Goal: Task Accomplishment & Management: Use online tool/utility

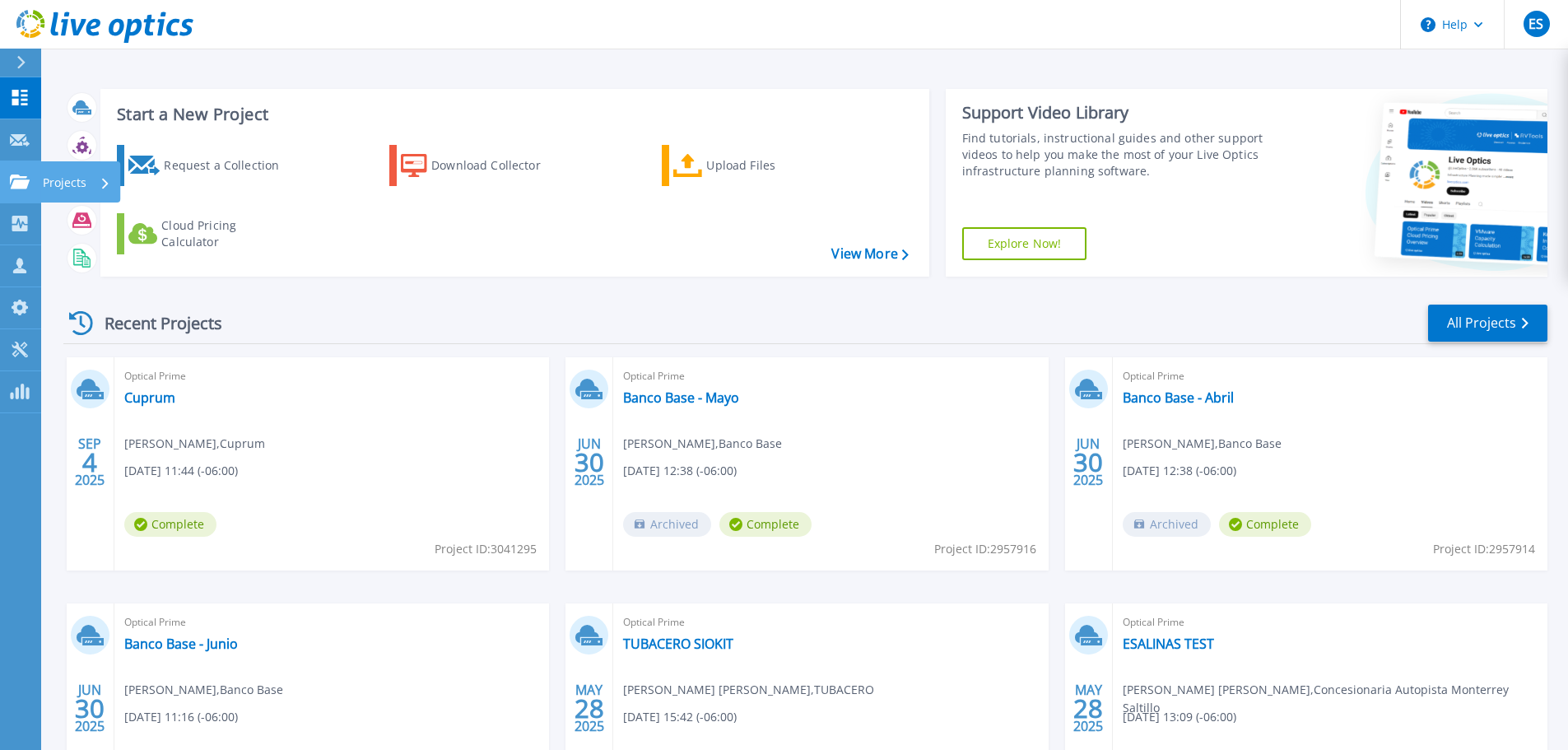
click at [16, 176] on icon at bounding box center [19, 182] width 20 height 14
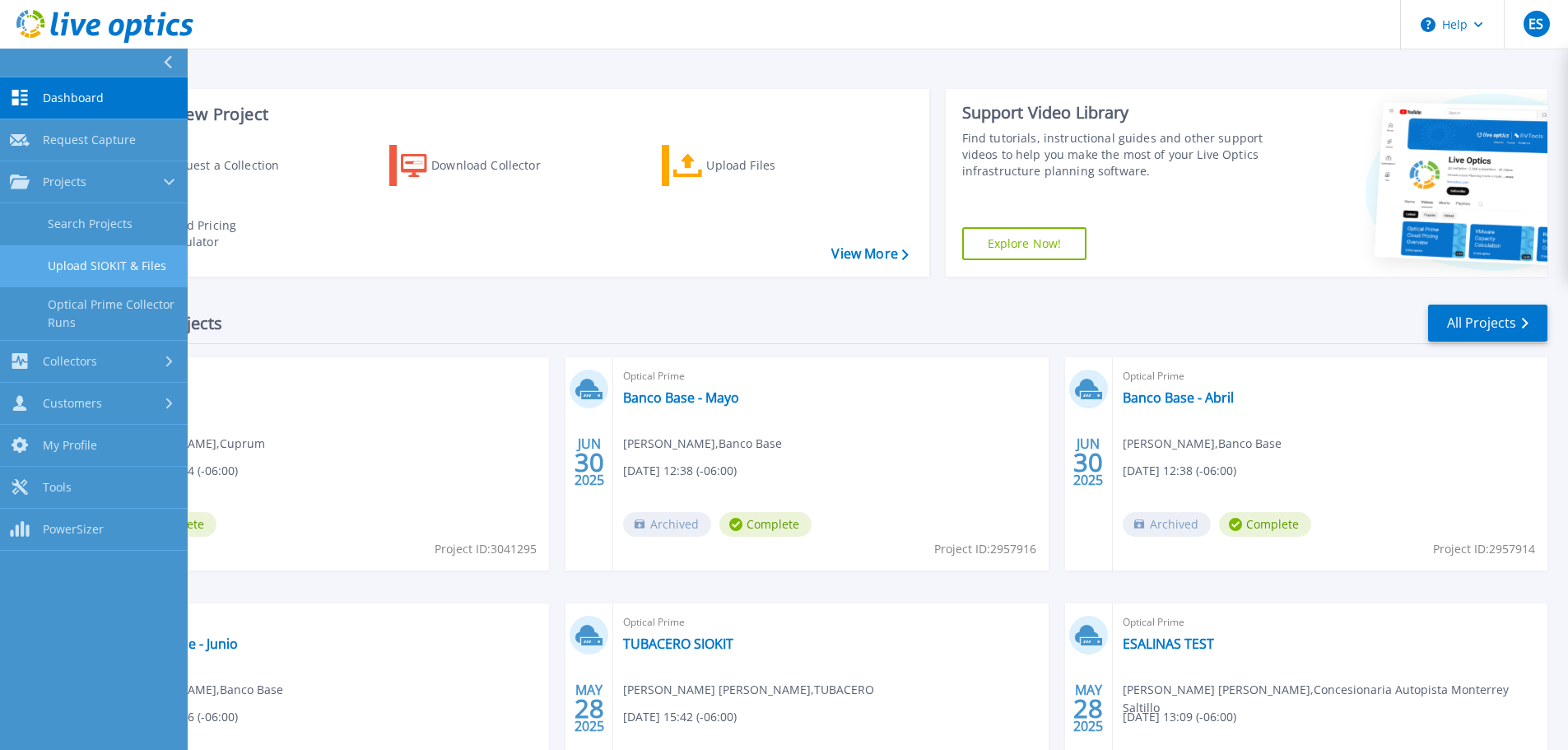
click at [102, 267] on link "Upload SIOKIT & Files" at bounding box center [94, 266] width 188 height 42
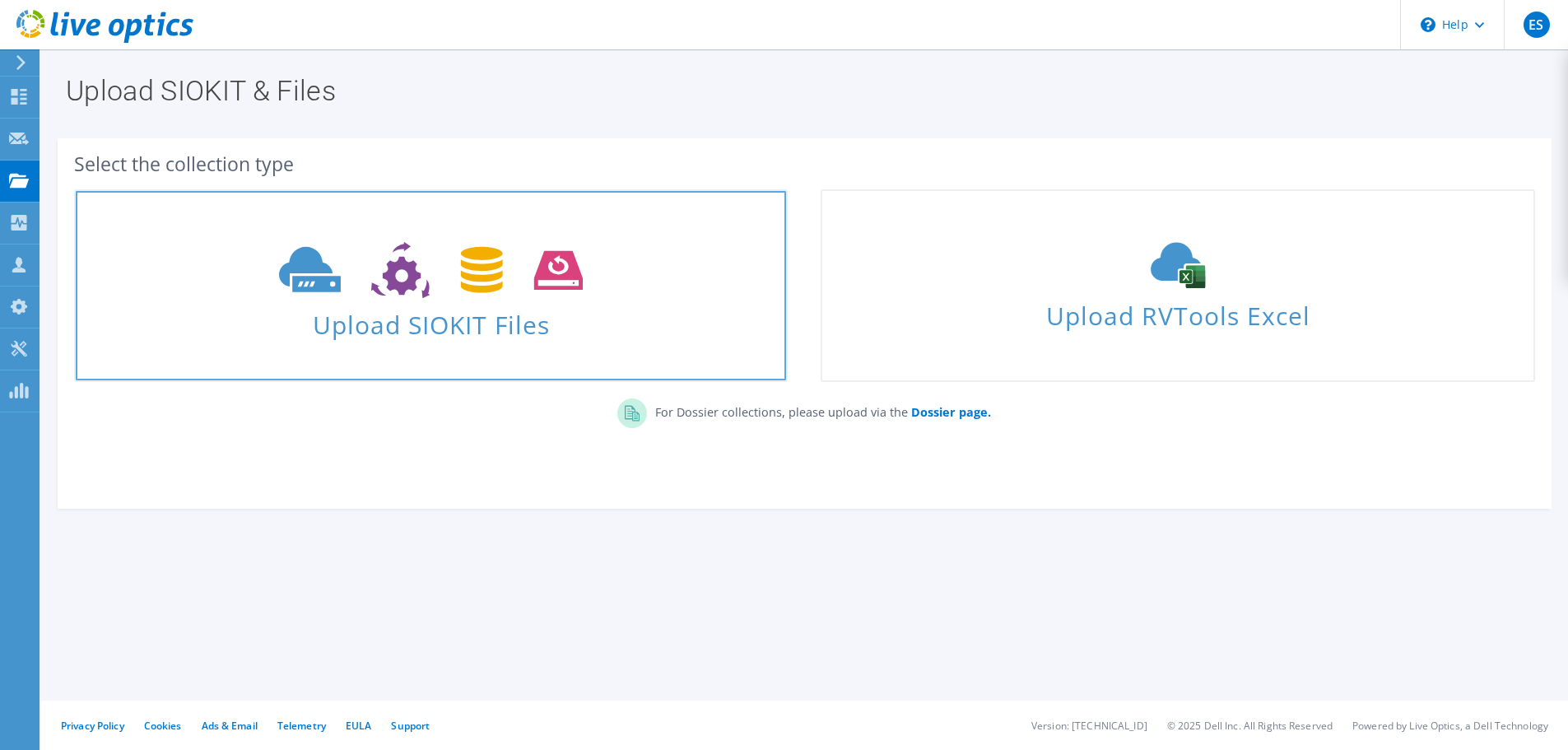
click at [481, 306] on span "Upload SIOKIT Files" at bounding box center [431, 319] width 711 height 35
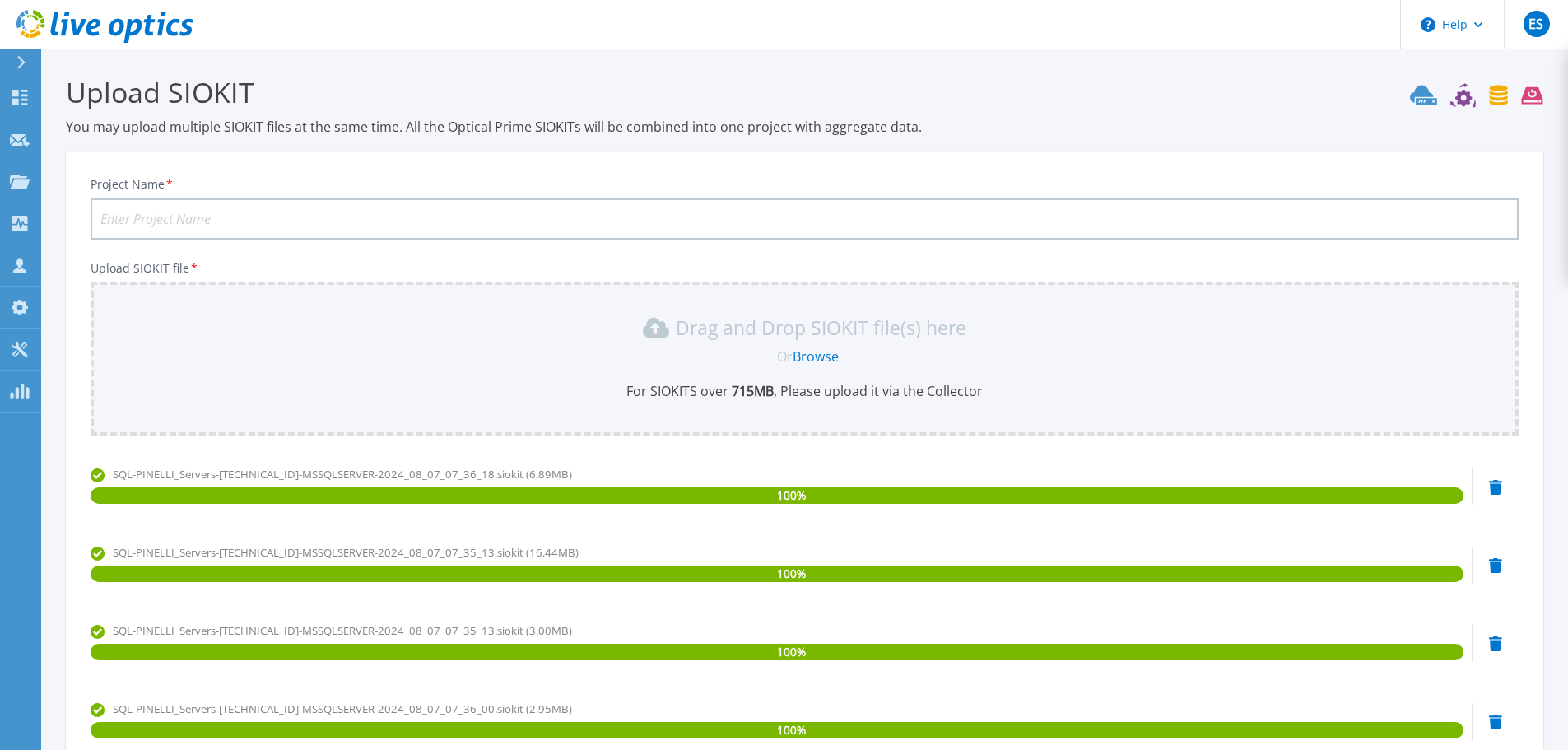
click at [208, 213] on input "Project Name *" at bounding box center [805, 219] width 1428 height 41
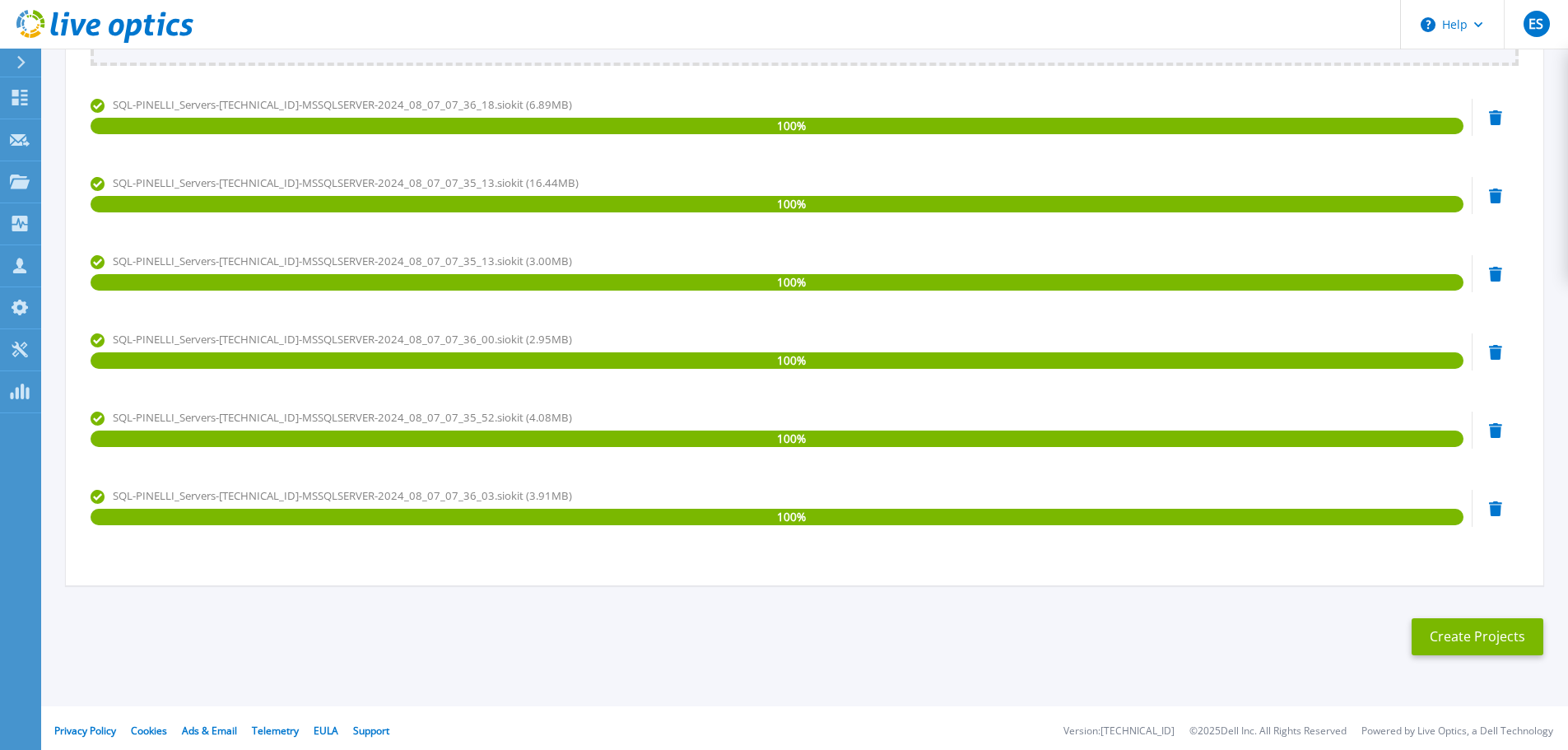
scroll to position [375, 0]
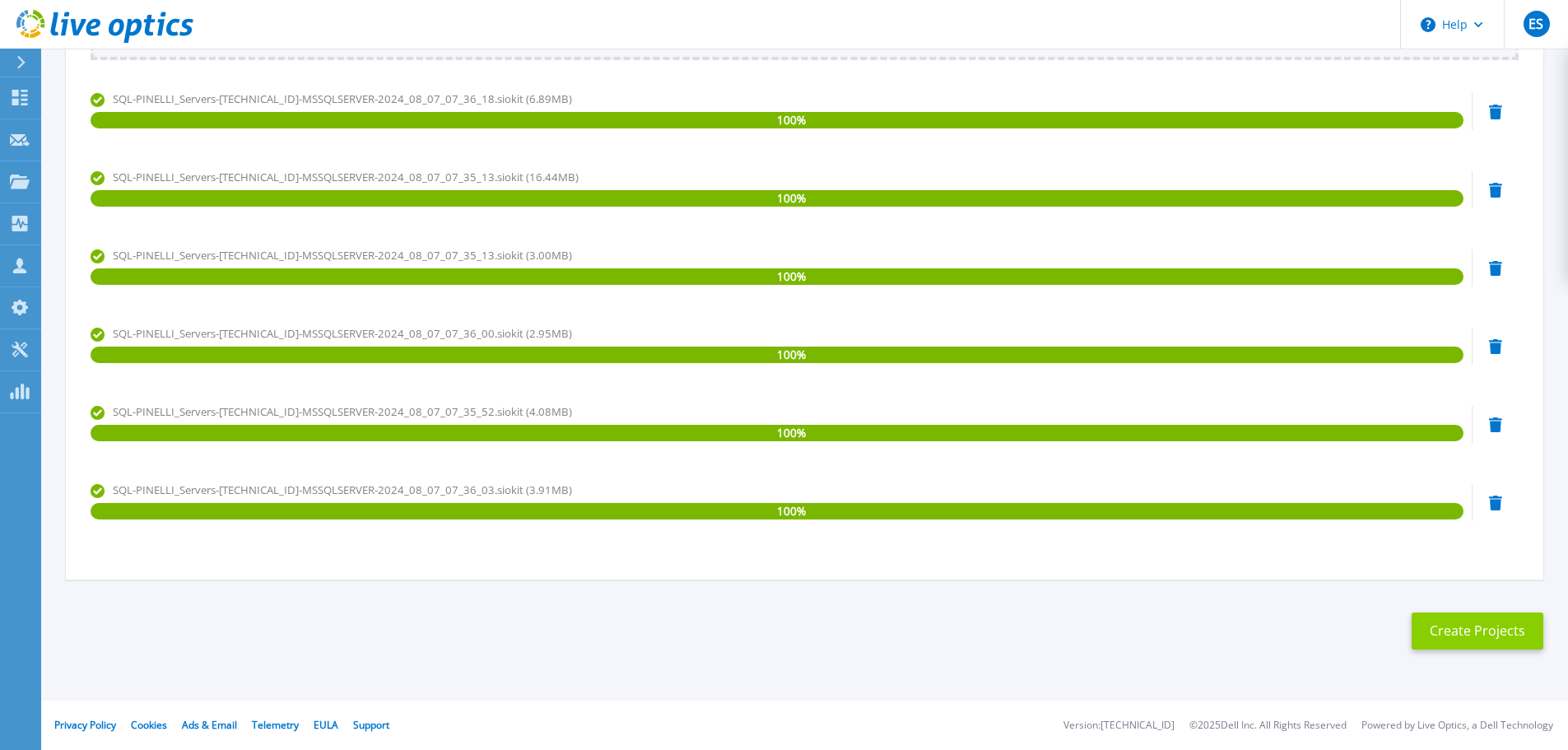
type input "[PERSON_NAME]"
click at [1459, 617] on button "Create Projects" at bounding box center [1478, 630] width 132 height 37
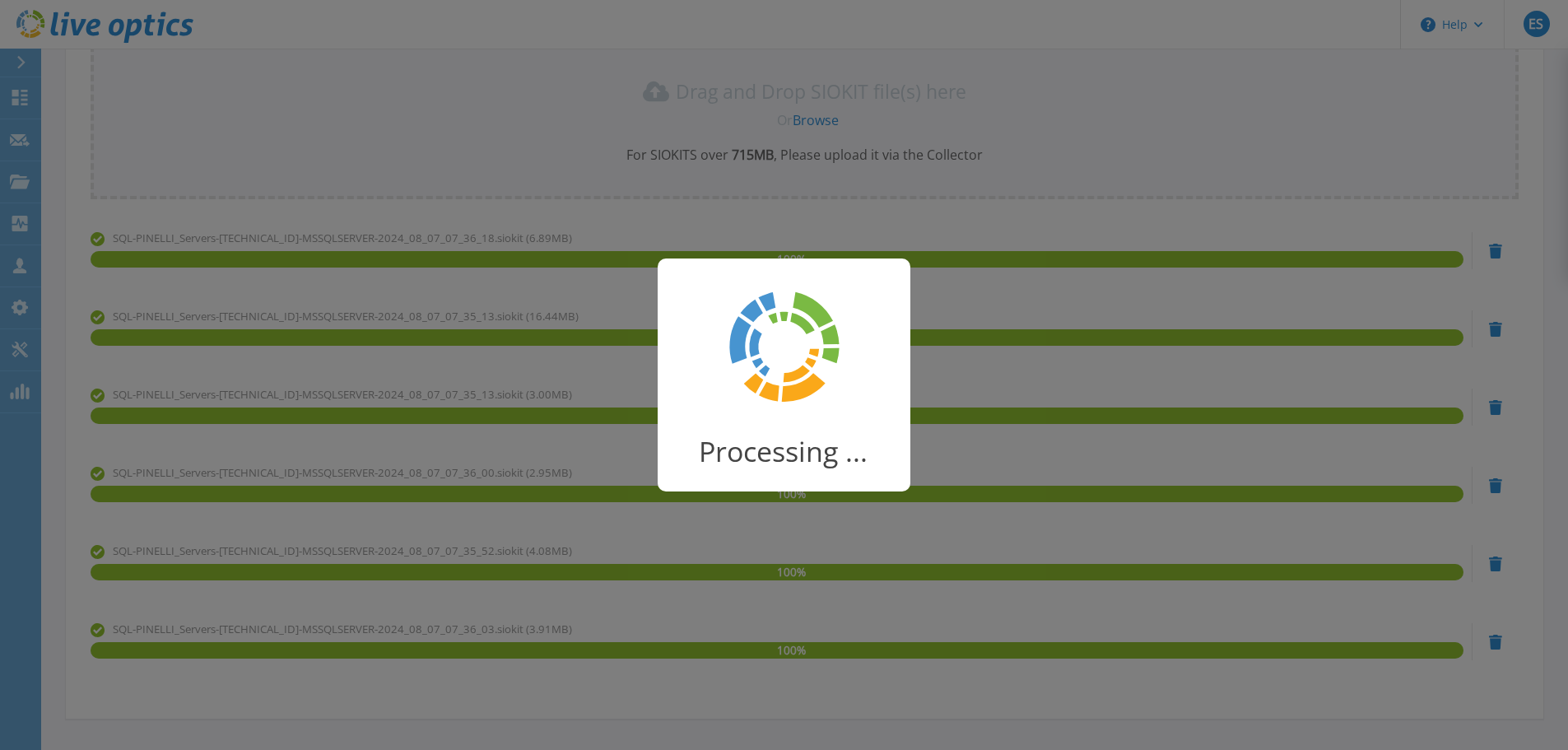
scroll to position [0, 0]
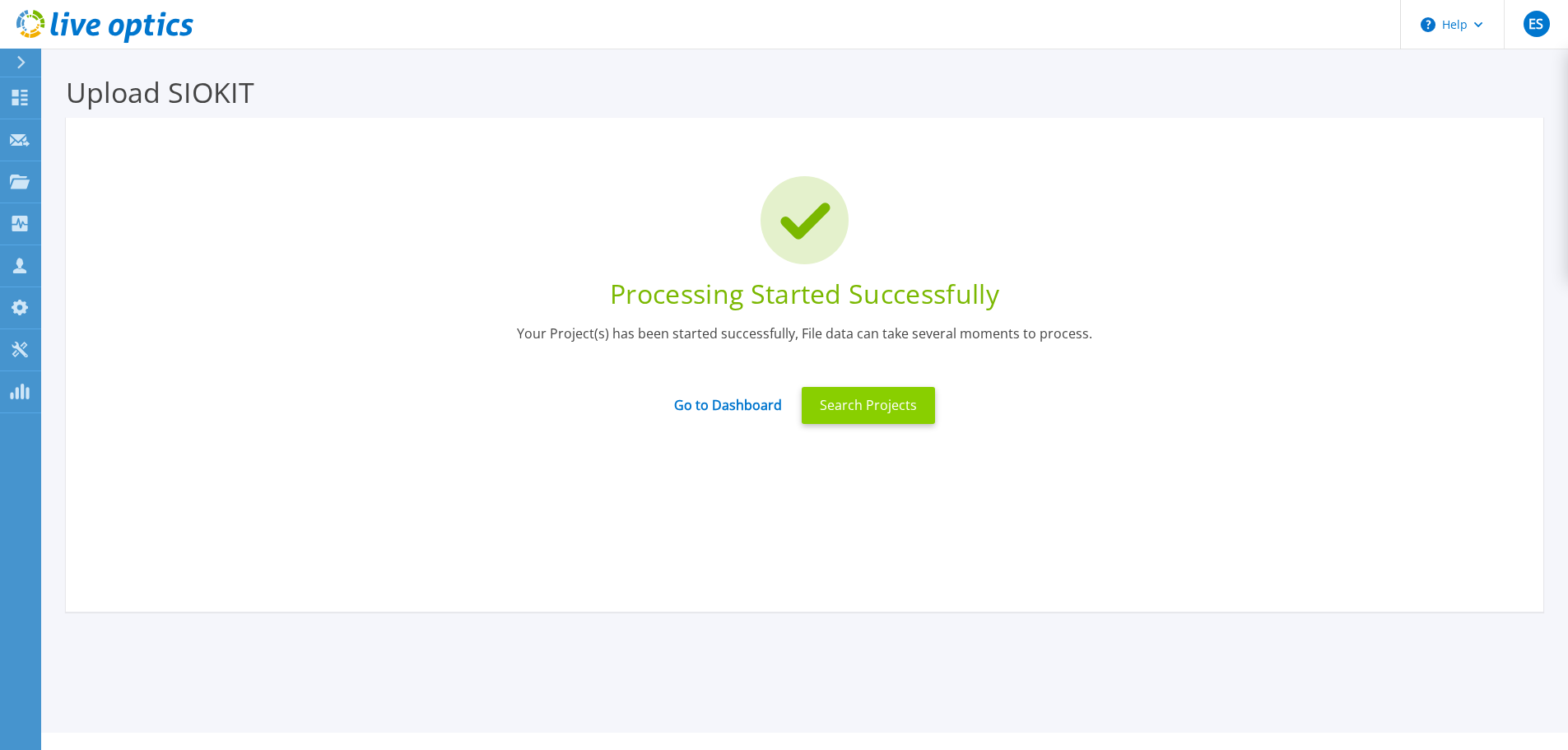
click at [865, 398] on button "Search Projects" at bounding box center [868, 405] width 134 height 37
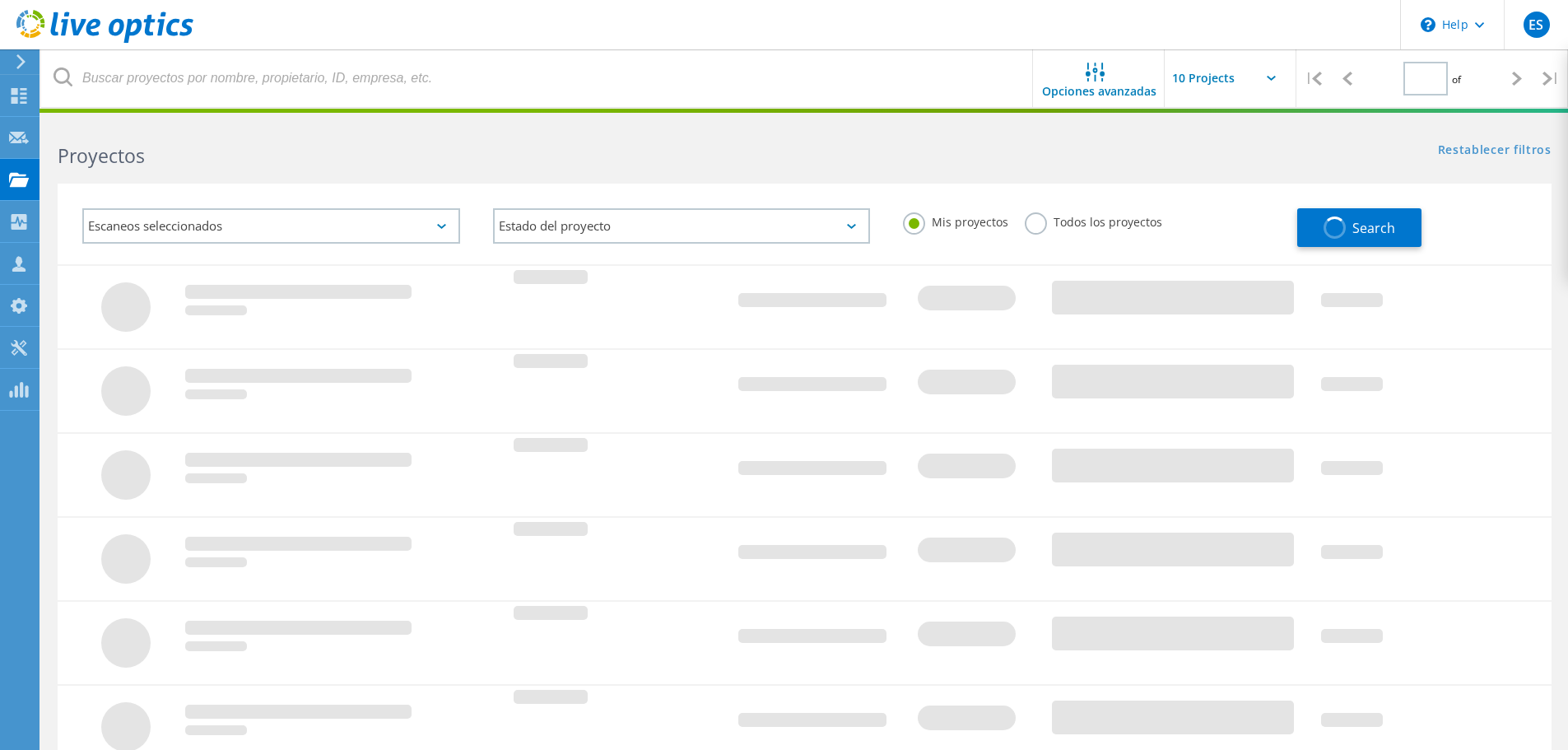
type input "1"
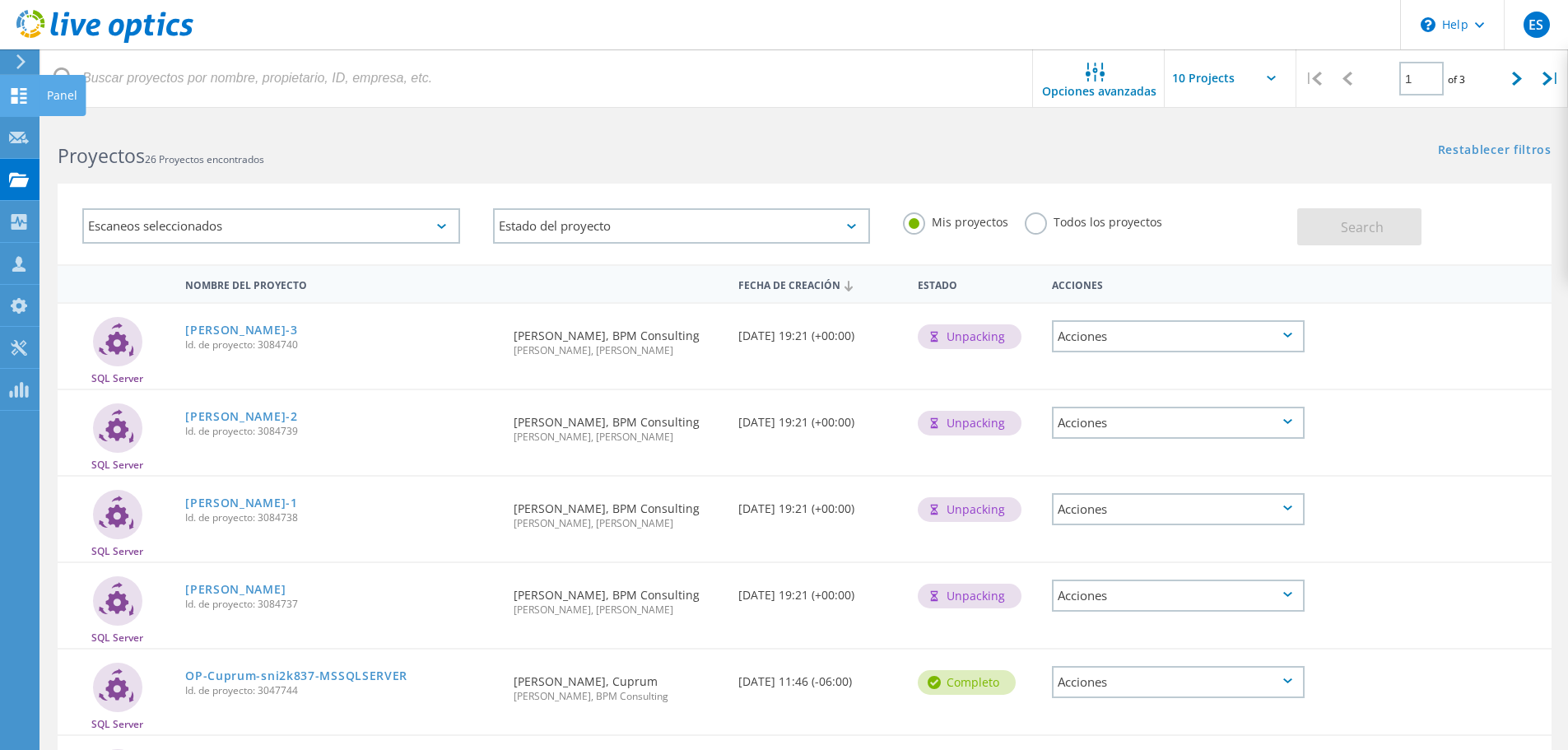
click at [20, 95] on icon at bounding box center [19, 96] width 20 height 15
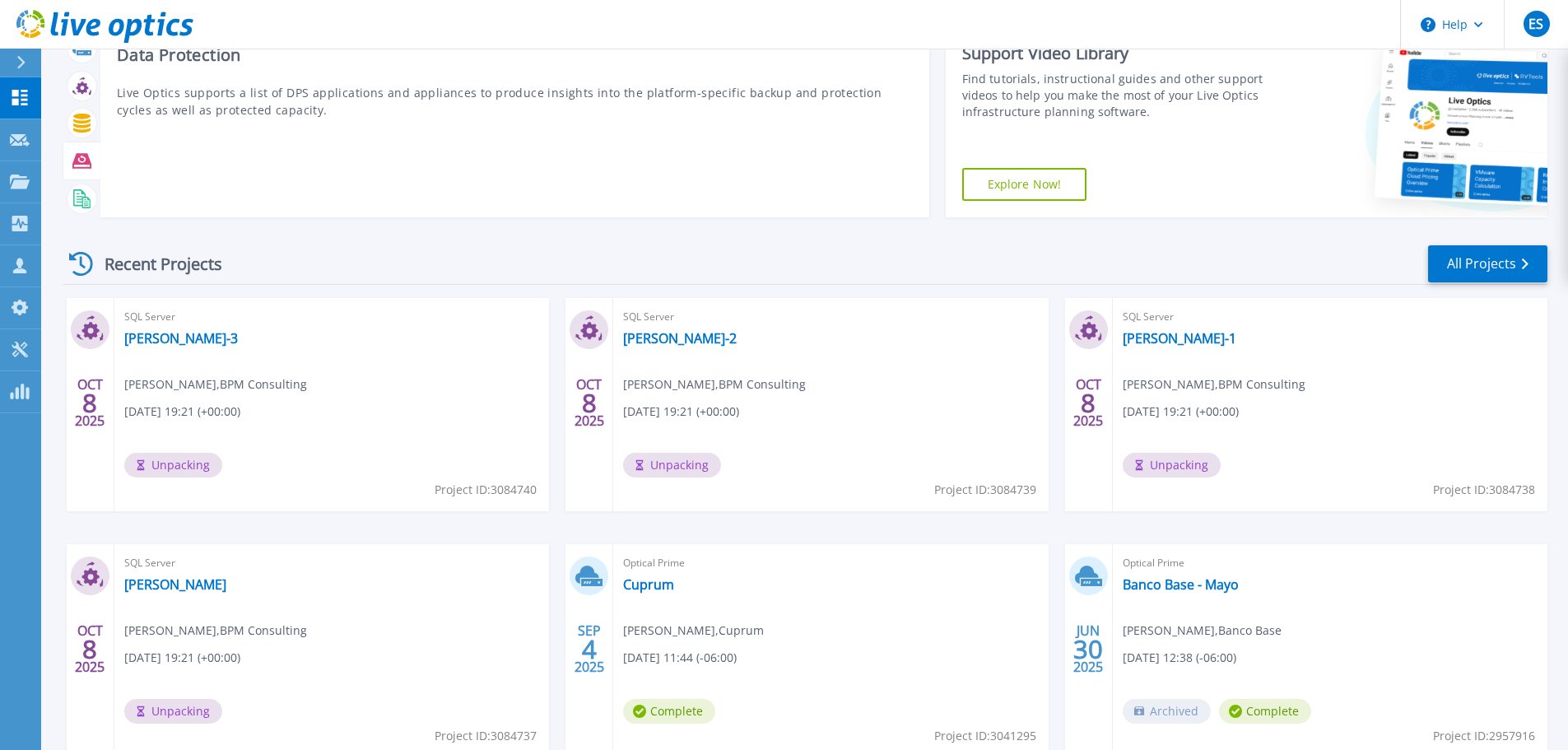
scroll to position [162, 0]
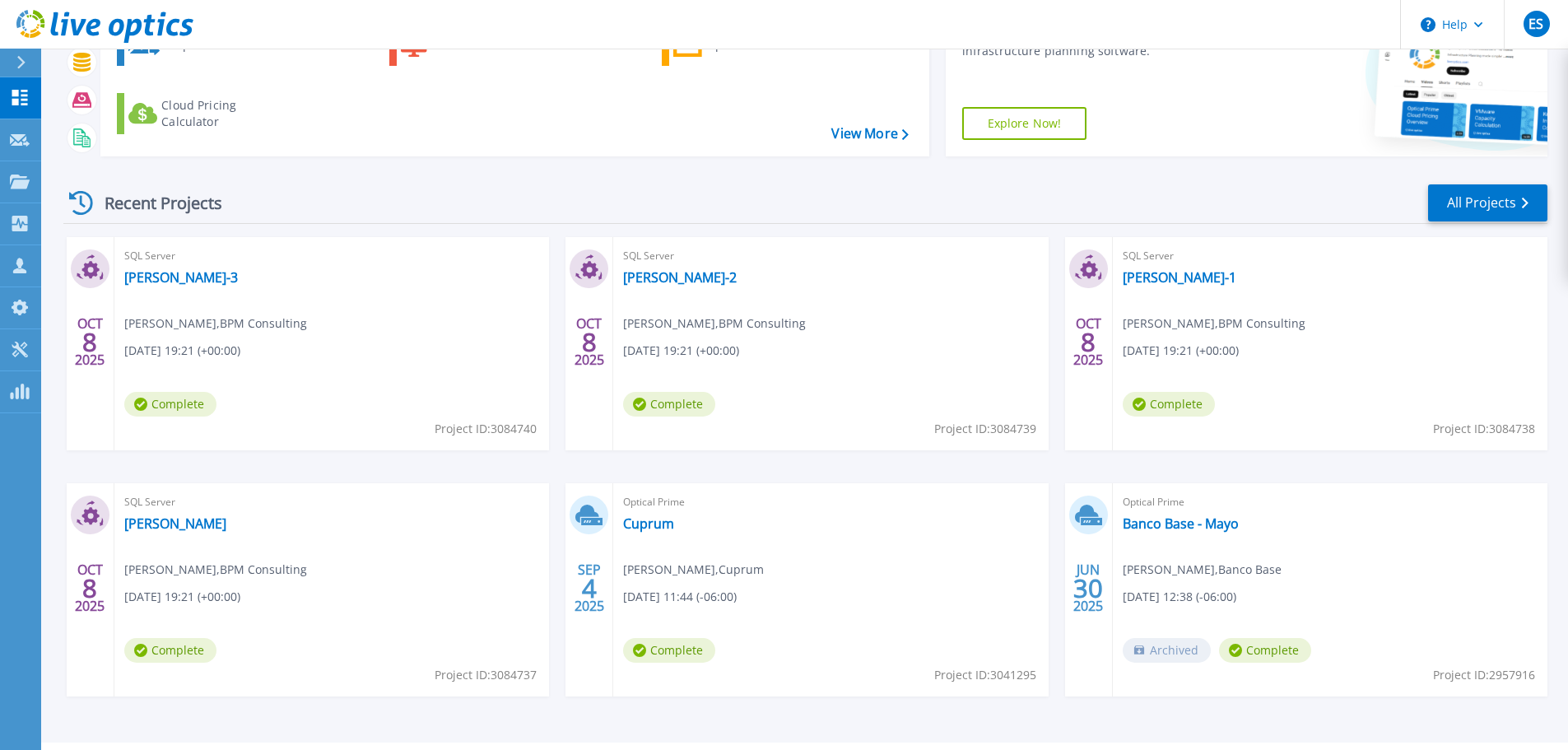
scroll to position [162, 0]
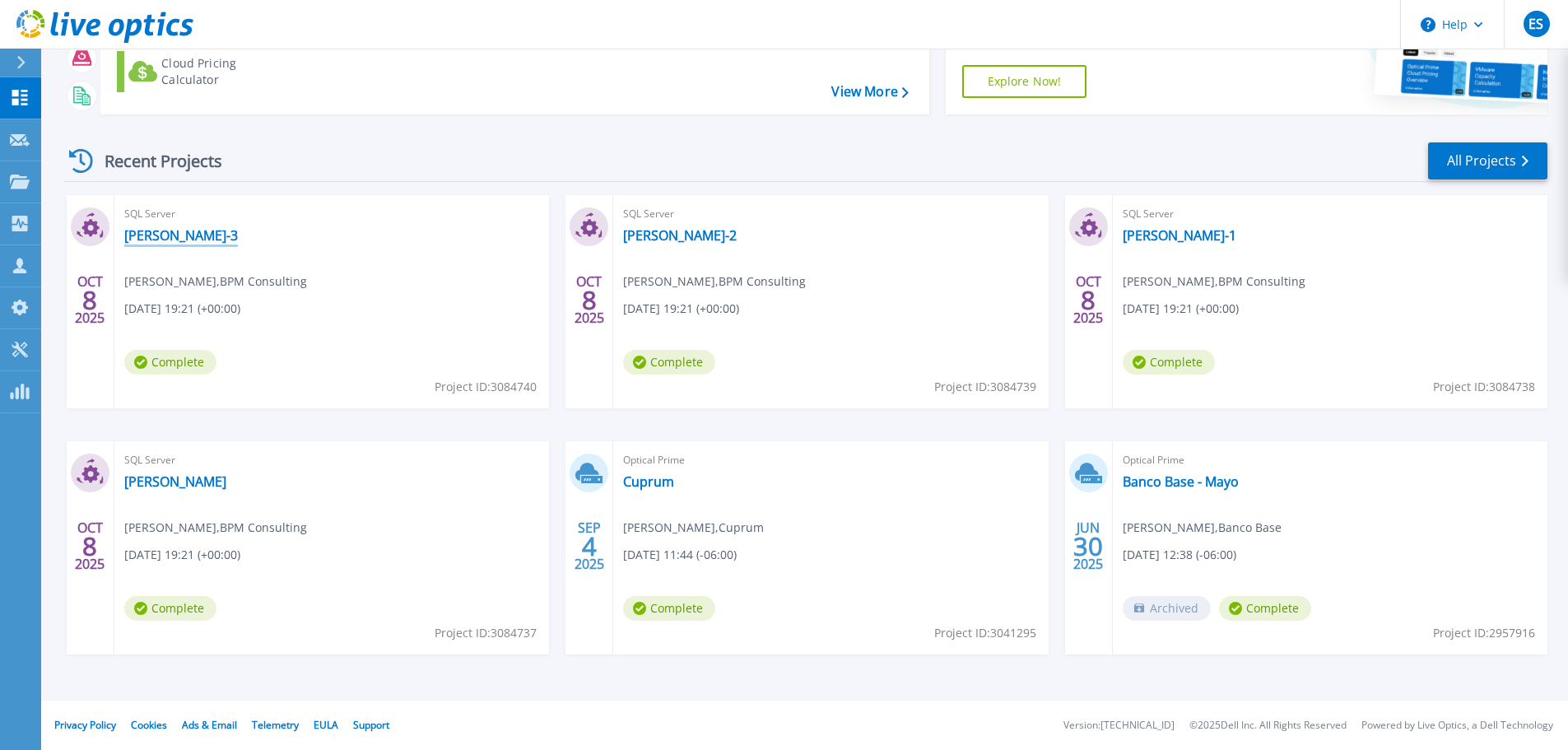
click at [141, 231] on link "[PERSON_NAME]-3" at bounding box center [181, 235] width 114 height 16
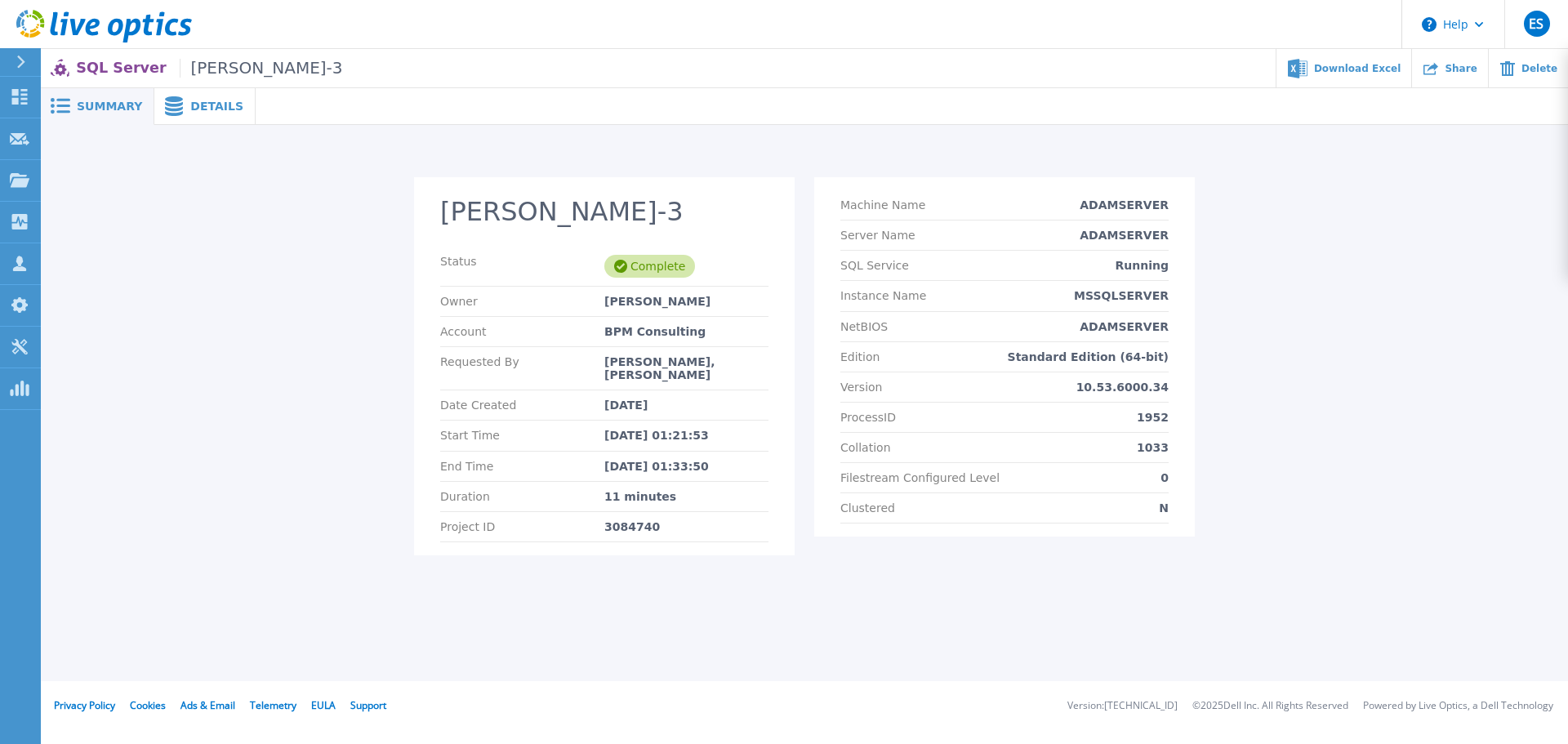
click at [191, 112] on span "Details" at bounding box center [217, 106] width 53 height 11
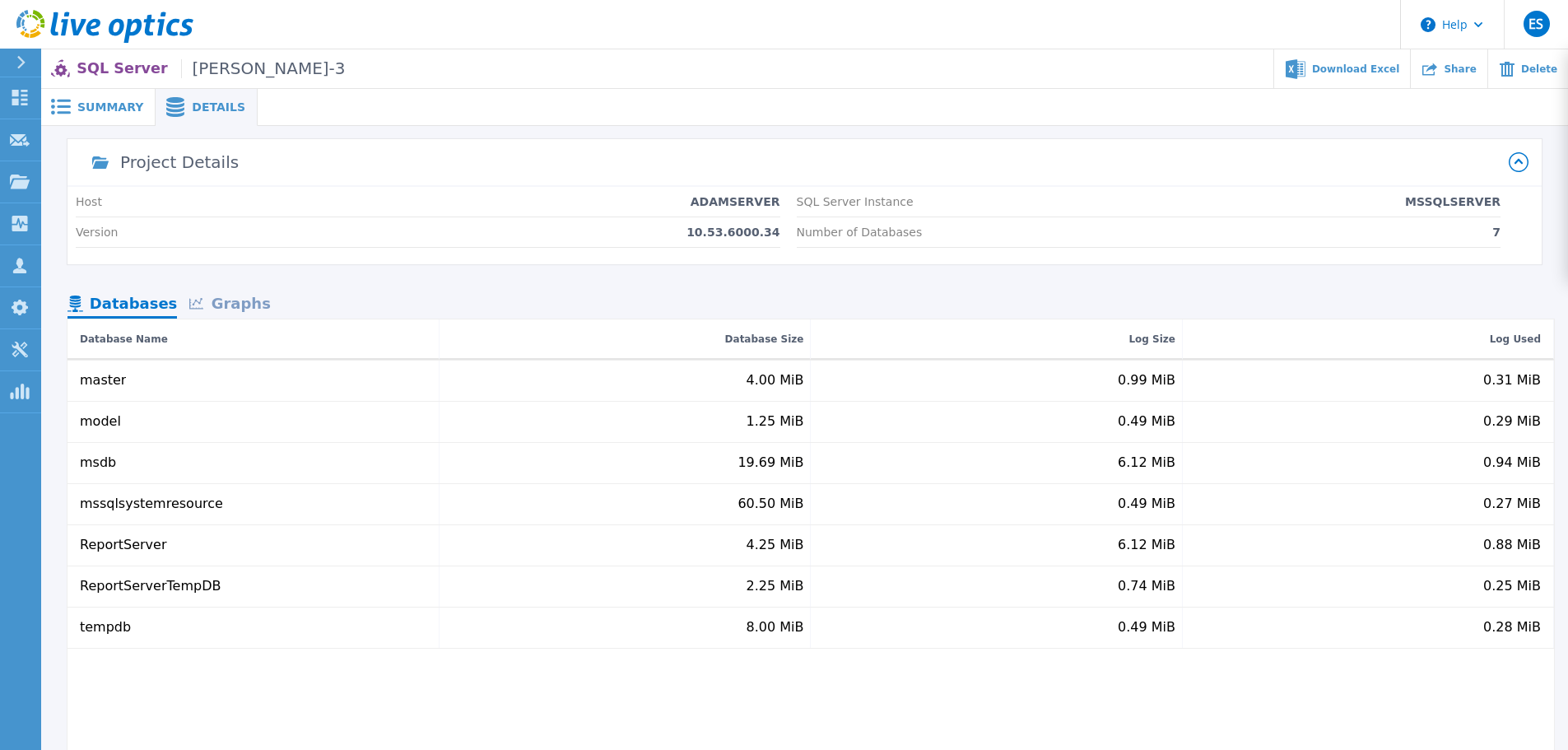
click at [95, 115] on div "Summary" at bounding box center [98, 107] width 115 height 37
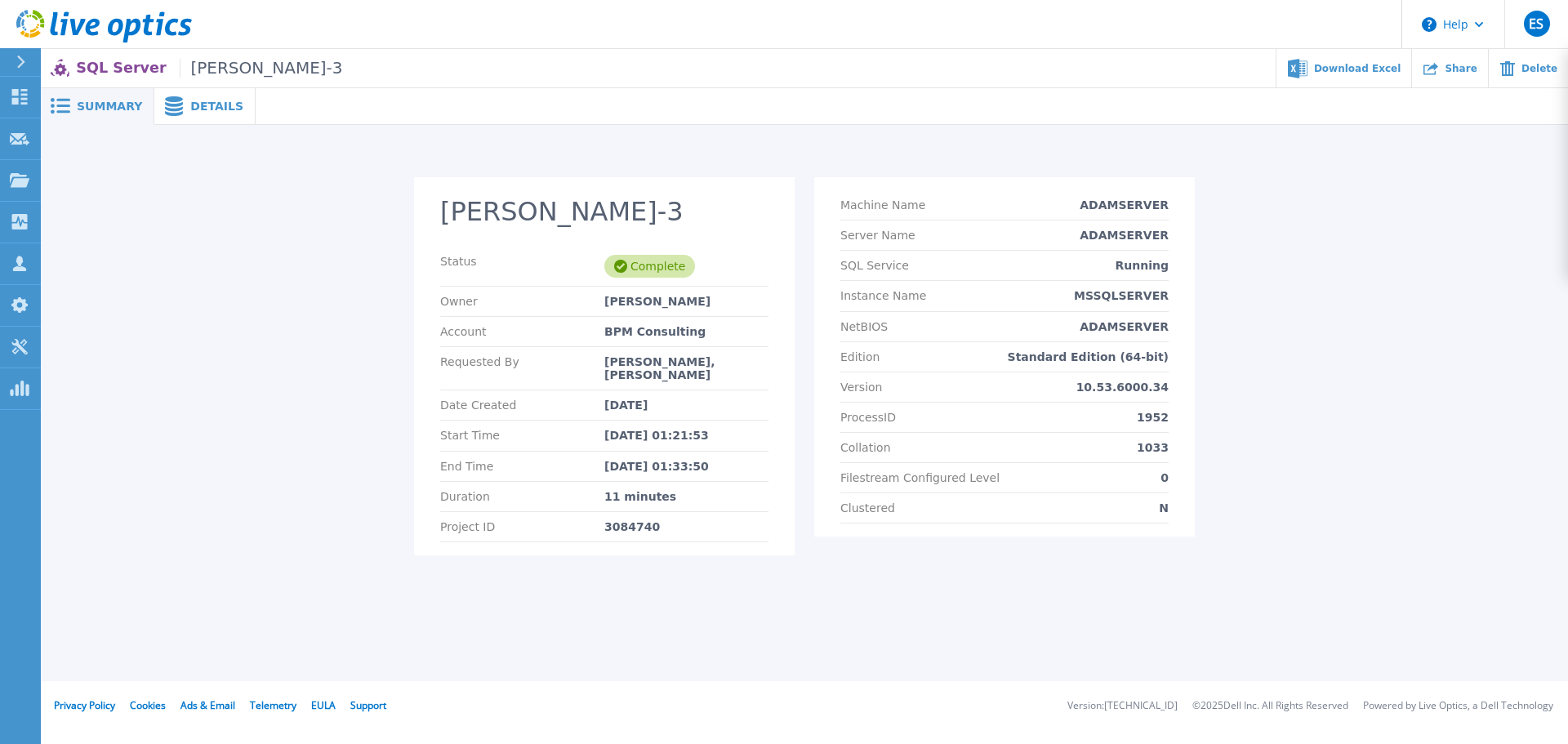
click at [620, 357] on div "Eduardo Garcia, Samsara" at bounding box center [686, 368] width 164 height 26
click at [28, 144] on icon at bounding box center [19, 139] width 20 height 12
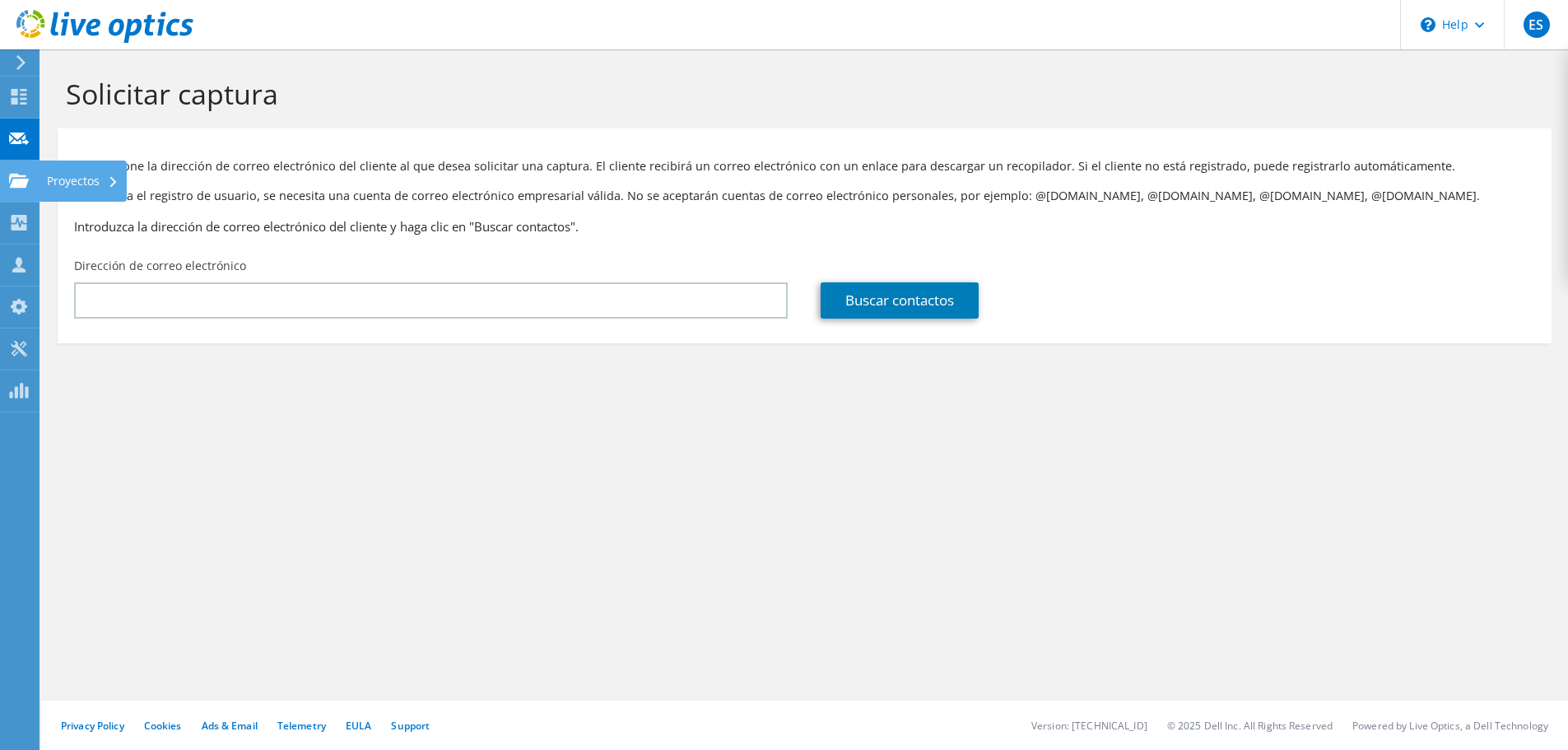
click at [19, 185] on use at bounding box center [19, 180] width 20 height 14
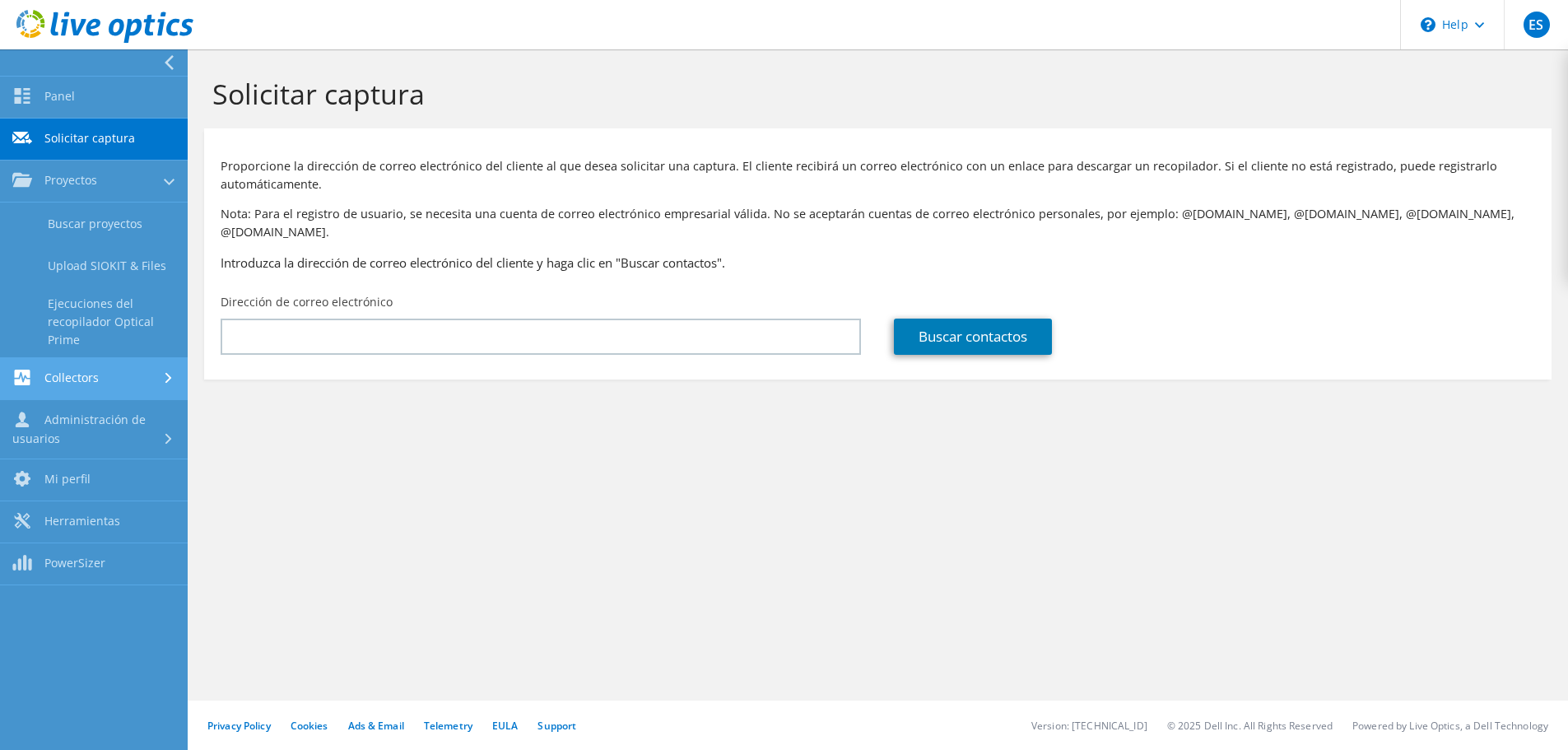
click at [73, 370] on link "Collectors" at bounding box center [94, 379] width 188 height 42
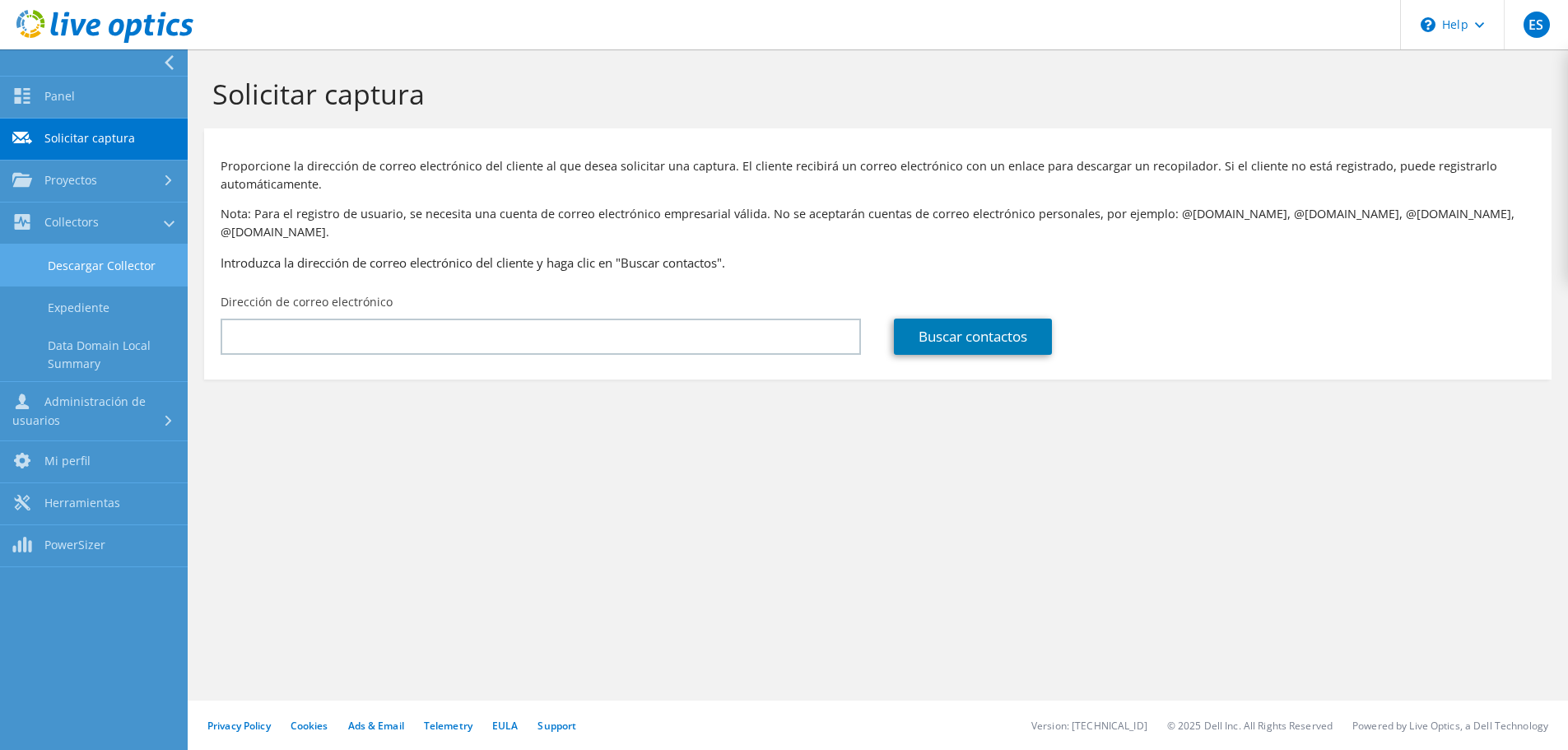
click at [95, 267] on link "Descargar Collector" at bounding box center [94, 265] width 188 height 42
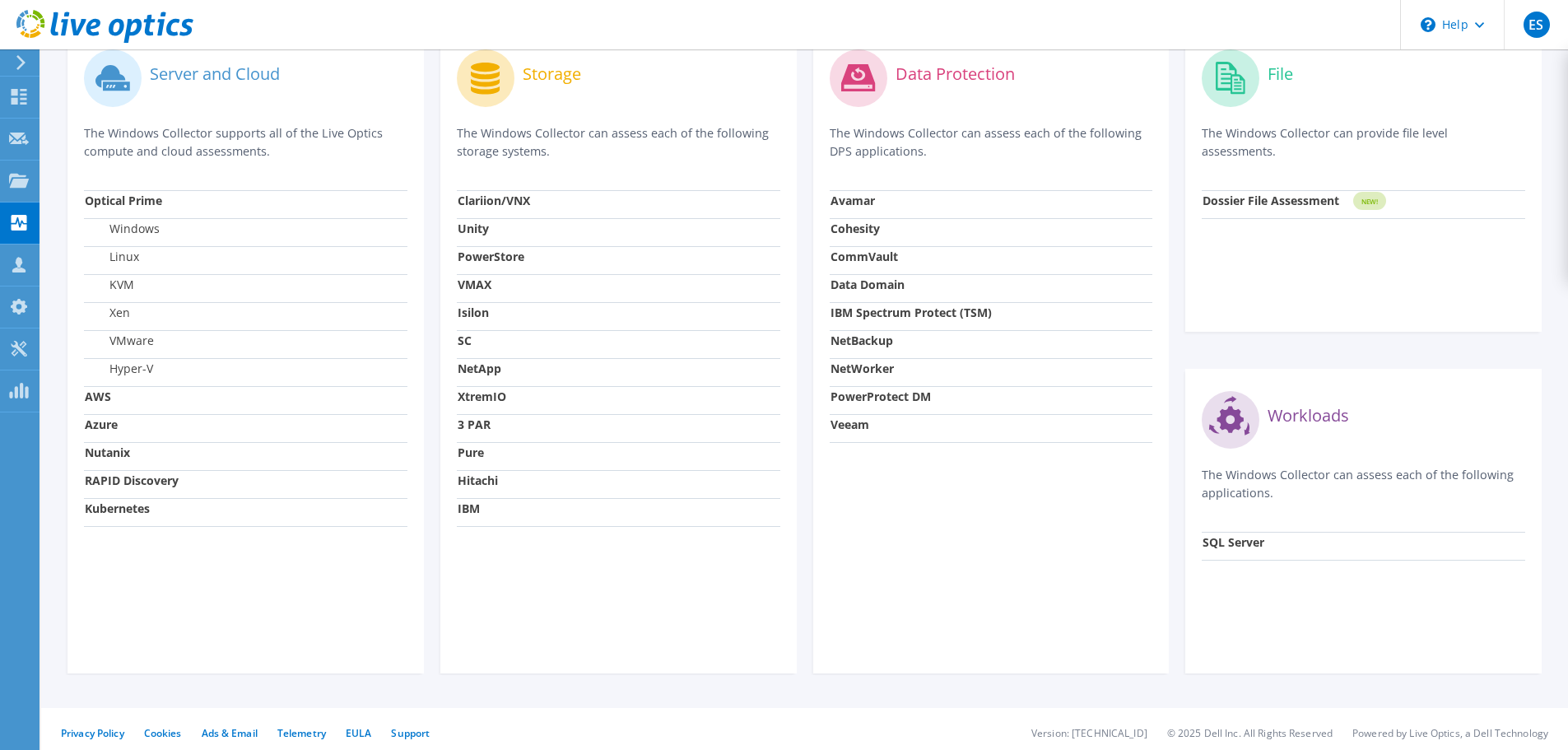
scroll to position [530, 0]
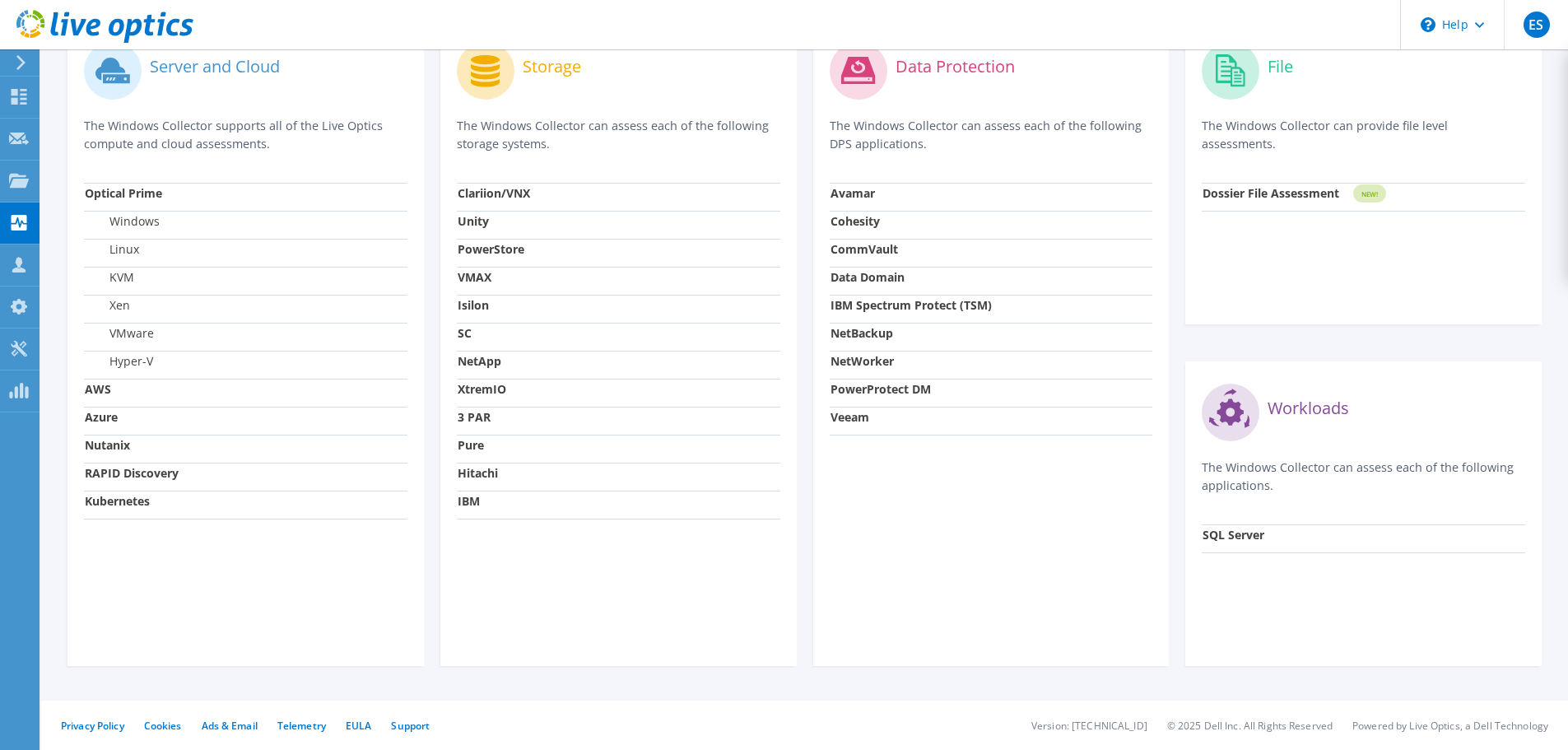
click at [1248, 535] on strong "SQL Server" at bounding box center [1234, 535] width 62 height 15
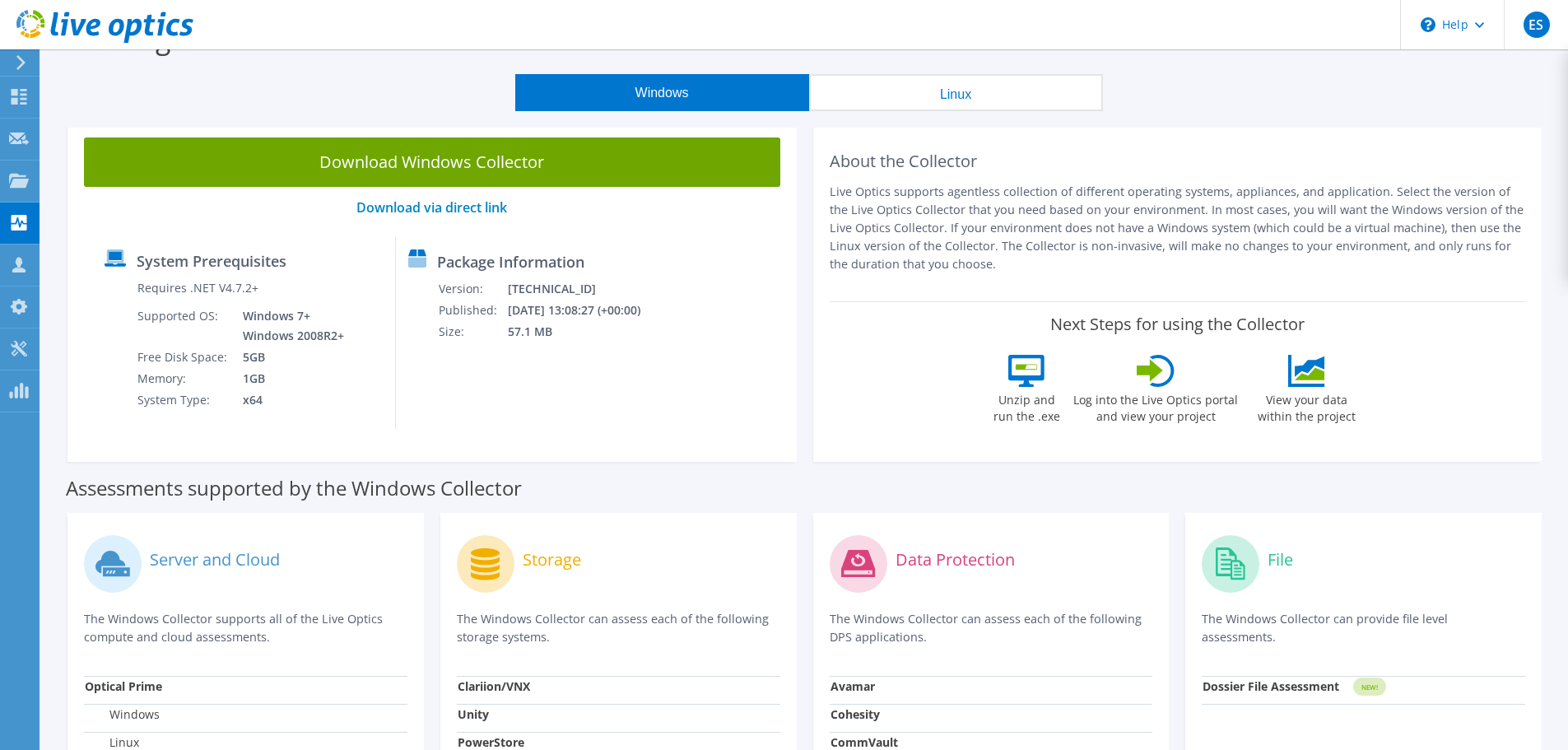
scroll to position [0, 0]
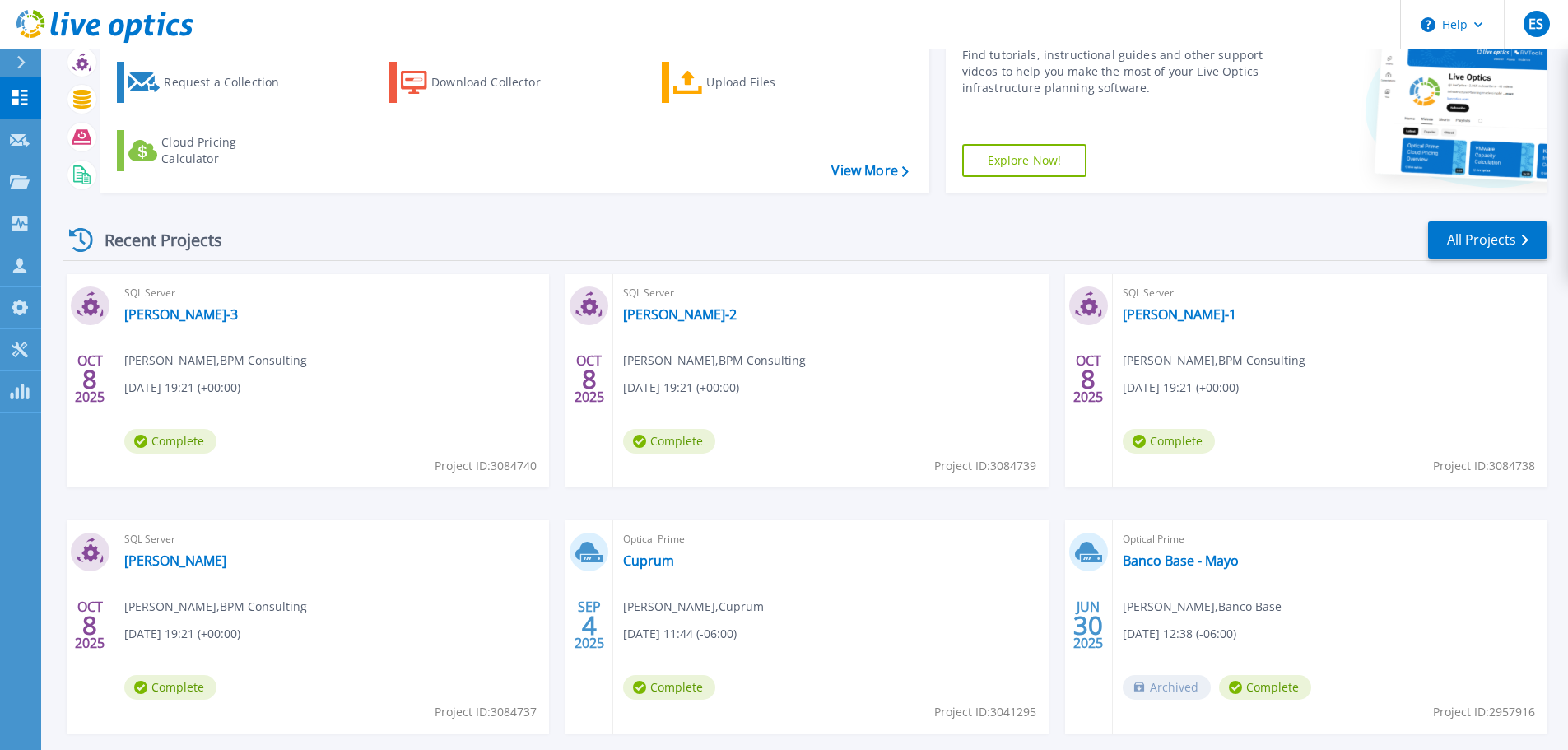
scroll to position [162, 0]
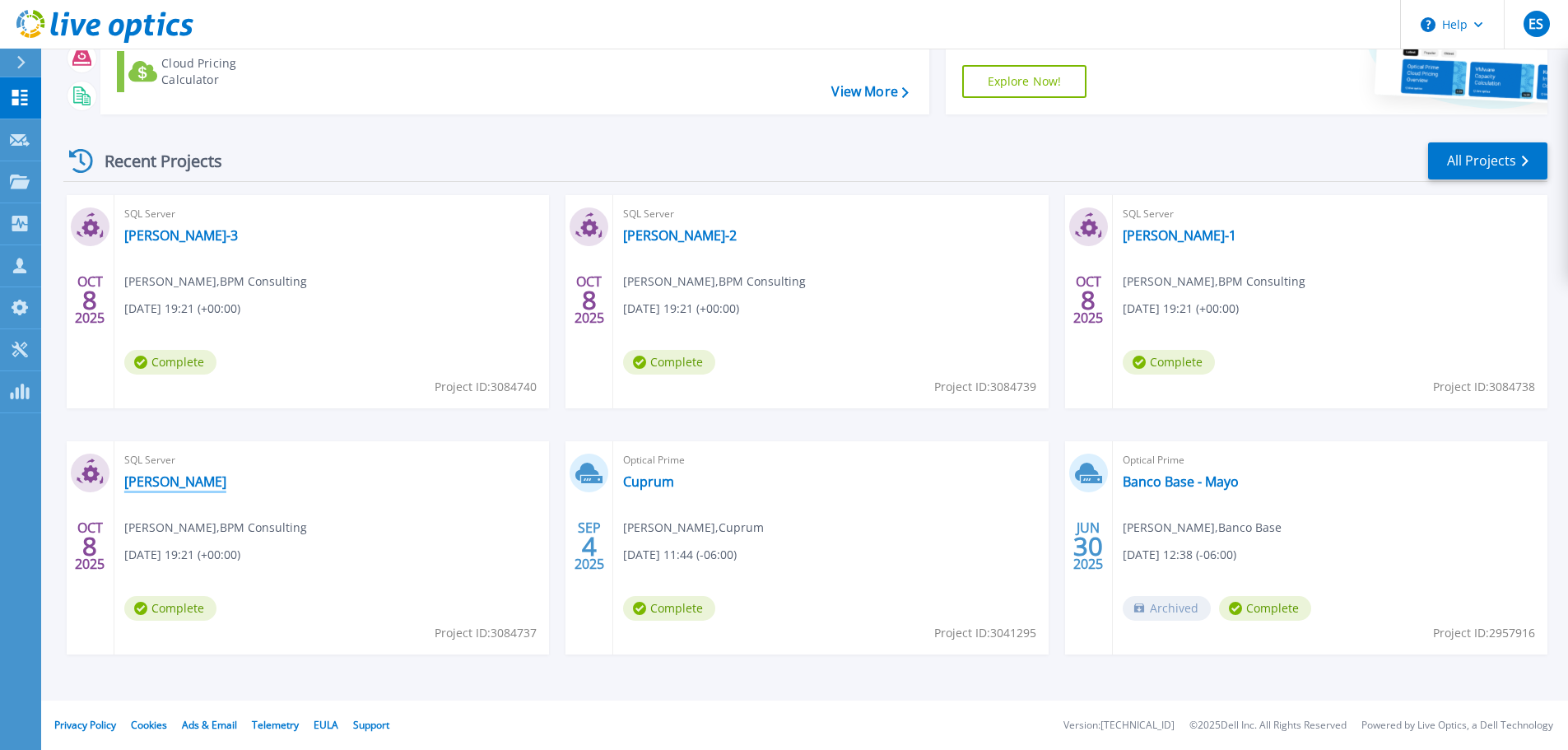
click at [152, 478] on link "[PERSON_NAME]" at bounding box center [175, 480] width 102 height 16
click at [1148, 235] on link "[PERSON_NAME]-1" at bounding box center [1179, 235] width 114 height 16
click at [656, 239] on link "[PERSON_NAME]-2" at bounding box center [680, 235] width 114 height 16
click at [160, 230] on link "[PERSON_NAME]-3" at bounding box center [181, 235] width 114 height 16
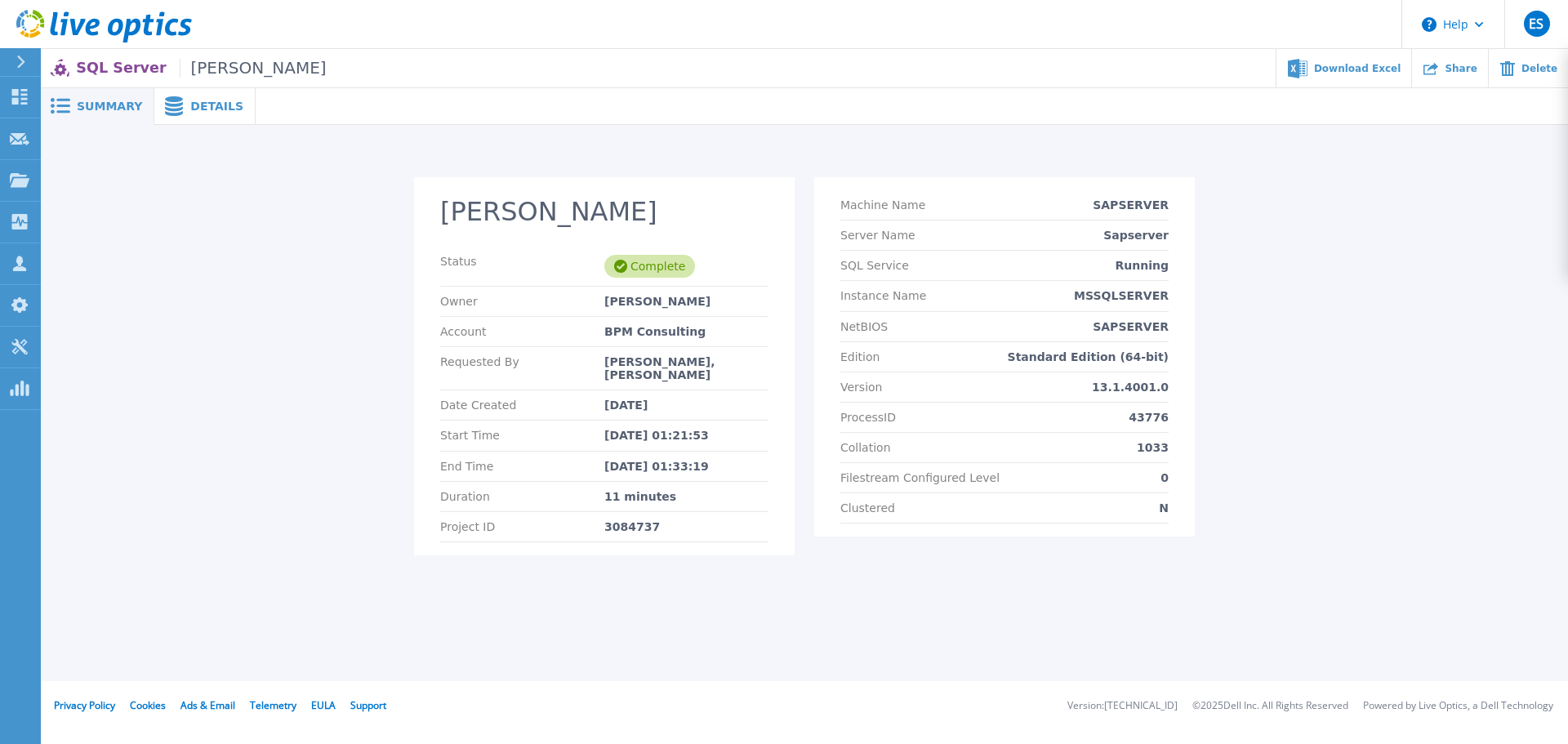
click at [201, 101] on span "Details" at bounding box center [217, 106] width 53 height 11
click at [191, 107] on span "Details" at bounding box center [217, 106] width 53 height 11
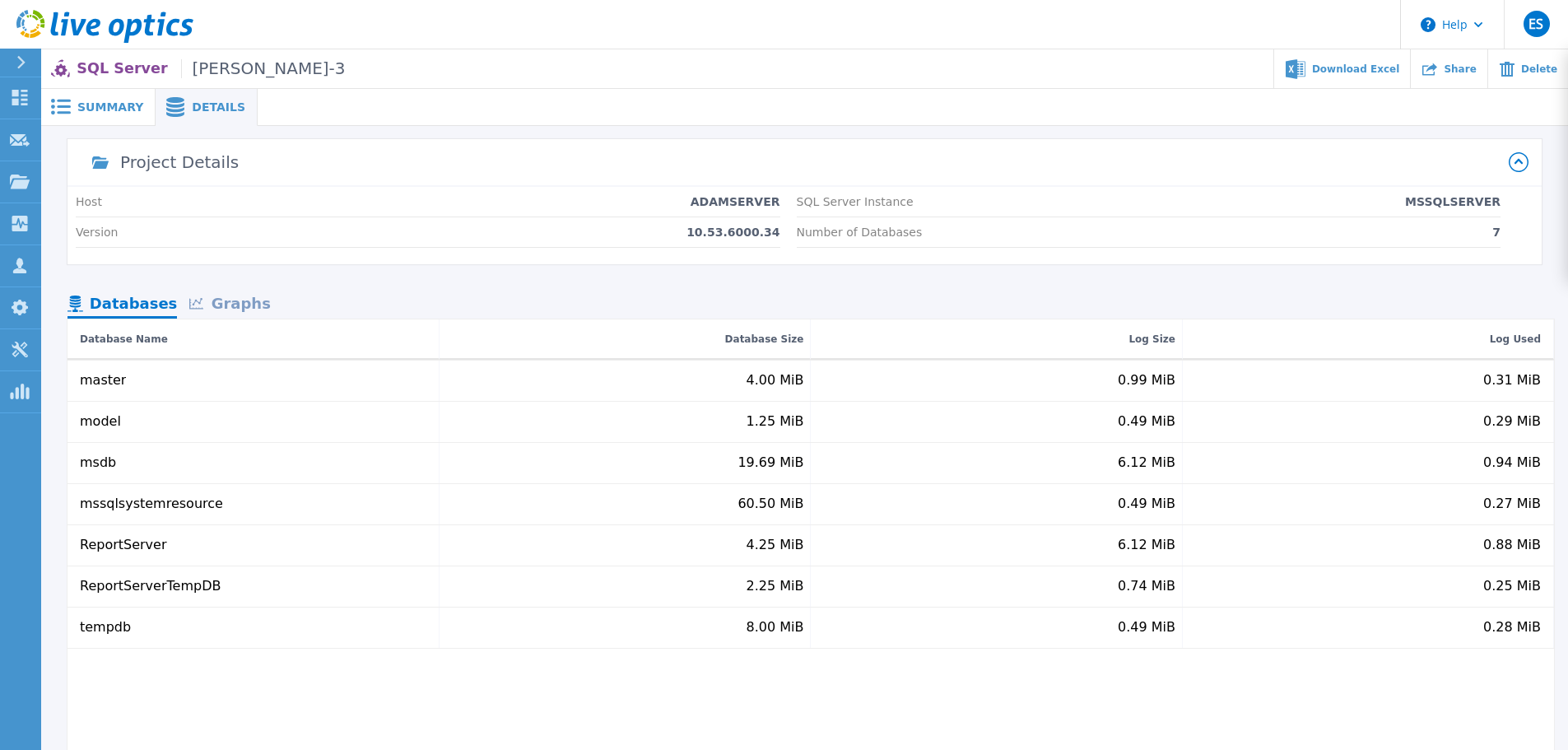
click at [233, 301] on div "Graphs" at bounding box center [229, 304] width 105 height 28
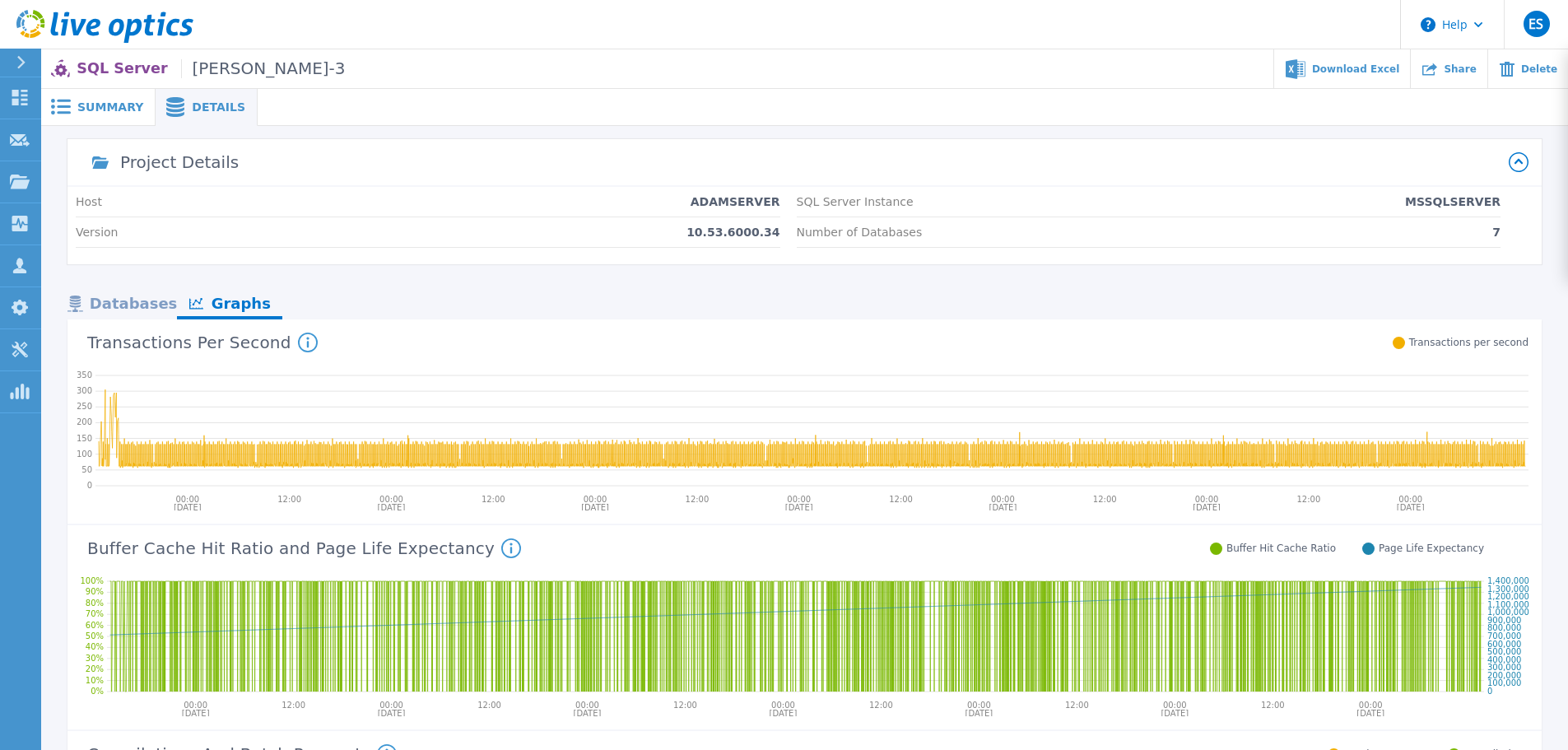
click at [86, 106] on span "Summary" at bounding box center [110, 107] width 65 height 11
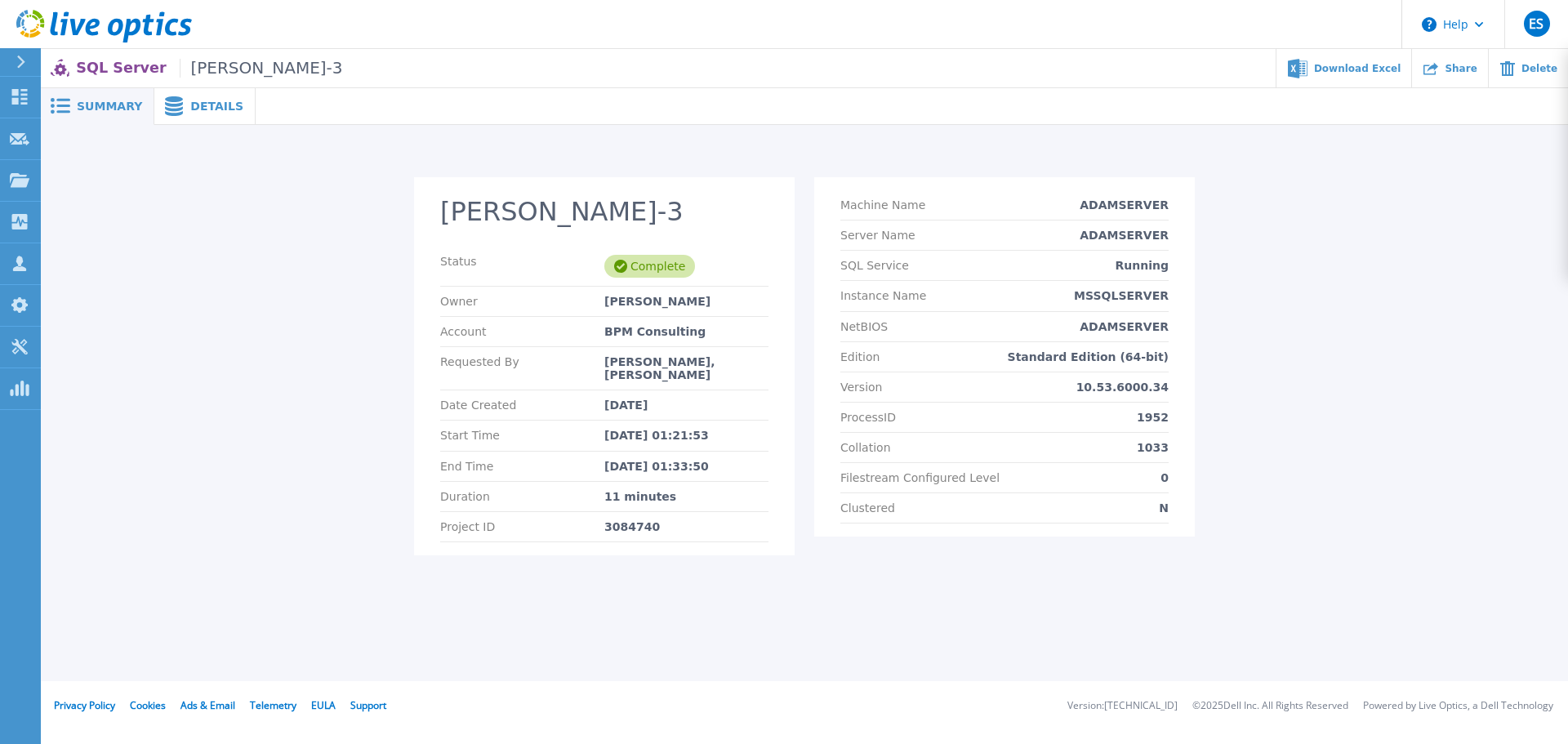
click at [109, 67] on p "SQL Server Pinelli-3" at bounding box center [209, 68] width 267 height 19
click at [21, 97] on icon at bounding box center [19, 97] width 20 height 15
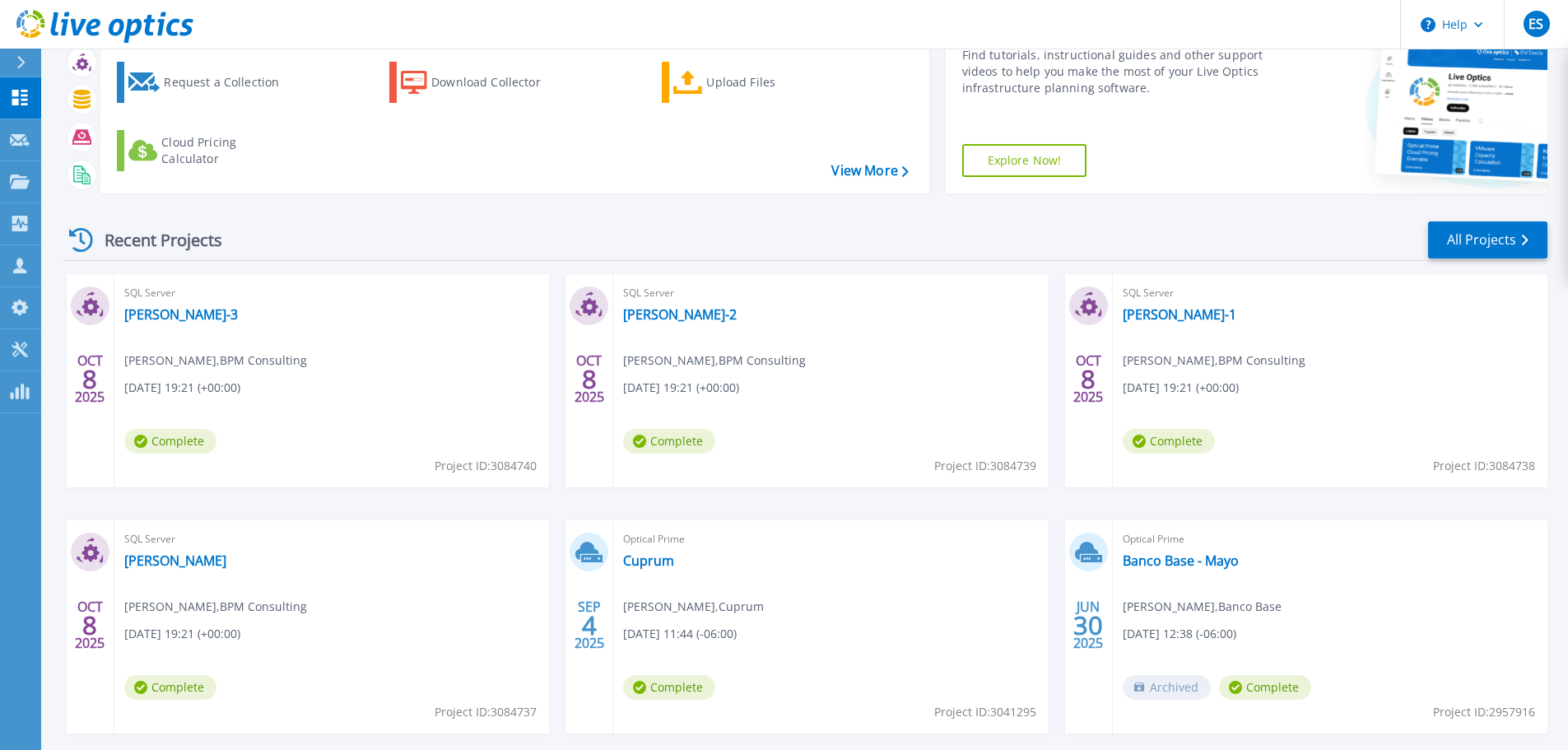
scroll to position [162, 0]
